Goal: Use online tool/utility: Utilize a website feature to perform a specific function

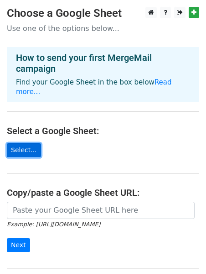
click at [26, 143] on link "Select..." at bounding box center [24, 150] width 34 height 14
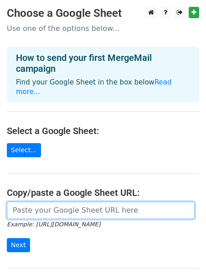
click at [105, 202] on input "url" at bounding box center [100, 210] width 187 height 17
paste input "[URL][DOMAIN_NAME]"
type input "[URL][DOMAIN_NAME]"
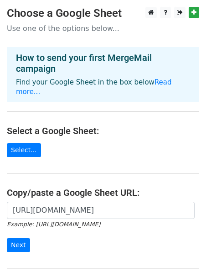
scroll to position [0, 0]
click at [185, 222] on form "[URL][DOMAIN_NAME] Example: [URL][DOMAIN_NAME] Next" at bounding box center [103, 227] width 192 height 51
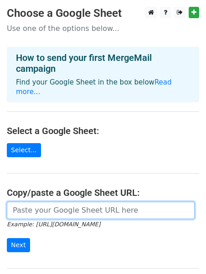
click at [66, 202] on input "url" at bounding box center [100, 210] width 187 height 17
paste input "[URL][DOMAIN_NAME]"
type input "[URL][DOMAIN_NAME]"
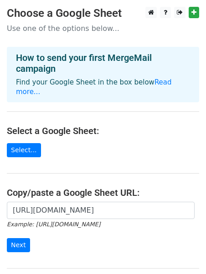
scroll to position [0, 0]
click at [190, 221] on form "[URL][DOMAIN_NAME] Example: [URL][DOMAIN_NAME] Next" at bounding box center [103, 227] width 192 height 51
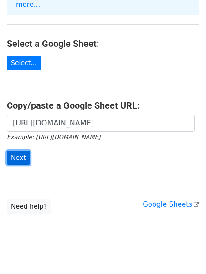
click at [19, 151] on input "Next" at bounding box center [18, 158] width 23 height 14
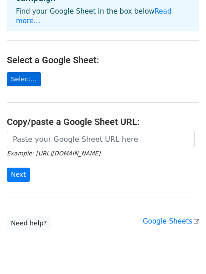
scroll to position [120, 0]
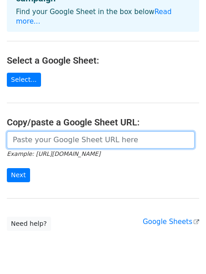
click at [29, 132] on input "url" at bounding box center [100, 139] width 187 height 17
paste input "[URL][DOMAIN_NAME]"
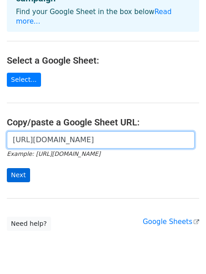
type input "[URL][DOMAIN_NAME]"
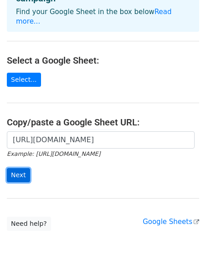
click at [16, 168] on input "Next" at bounding box center [18, 175] width 23 height 14
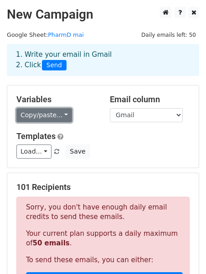
click at [43, 113] on link "Copy/paste..." at bounding box center [43, 115] width 55 height 14
